Goal: Transaction & Acquisition: Subscribe to service/newsletter

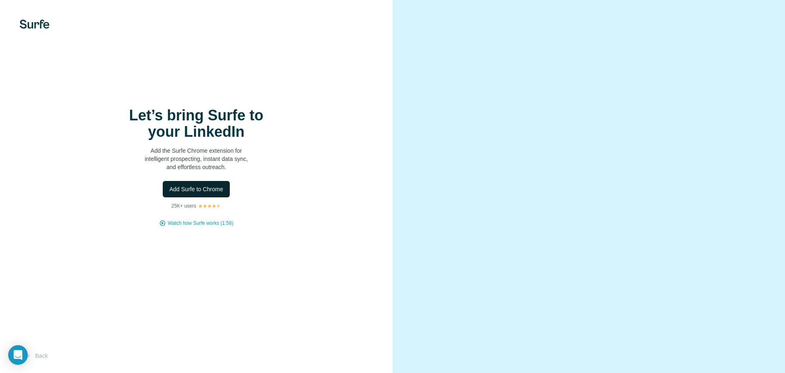
click at [203, 191] on span "Add Surfe to Chrome" at bounding box center [196, 189] width 54 height 8
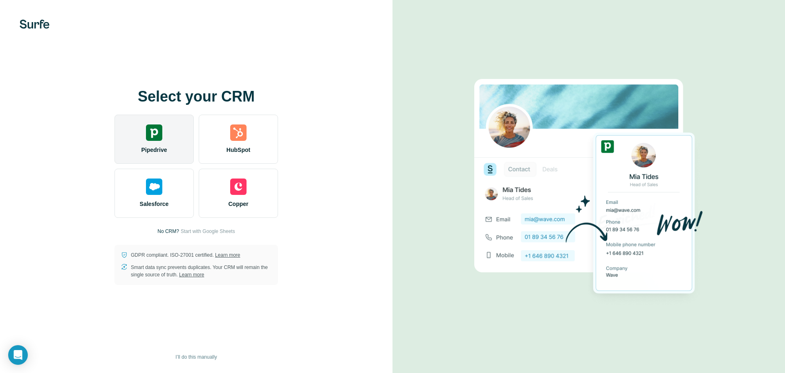
click at [156, 144] on div "Pipedrive" at bounding box center [154, 139] width 79 height 49
click at [153, 146] on span "Pipedrive" at bounding box center [154, 150] width 26 height 8
